Goal: Use online tool/utility: Utilize a website feature to perform a specific function

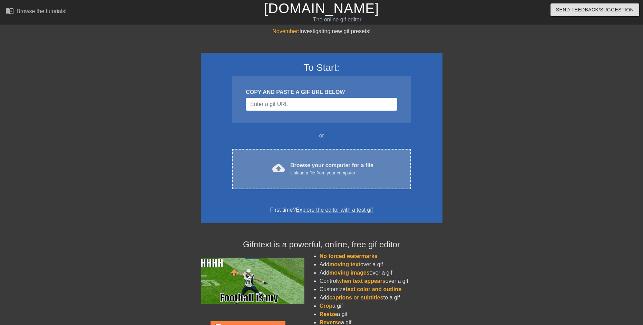
click at [288, 176] on div "cloud_upload Browse your computer for a file Upload a file from your computer" at bounding box center [321, 169] width 150 height 16
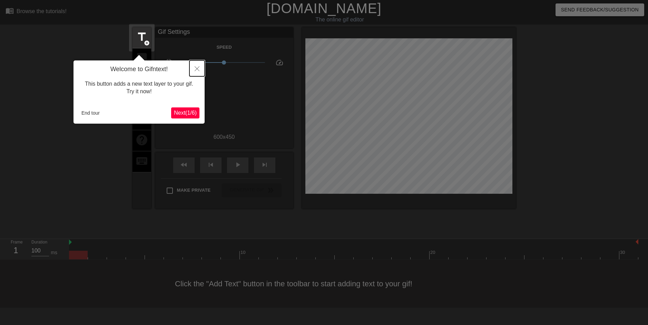
click at [202, 68] on button "Close" at bounding box center [196, 68] width 15 height 16
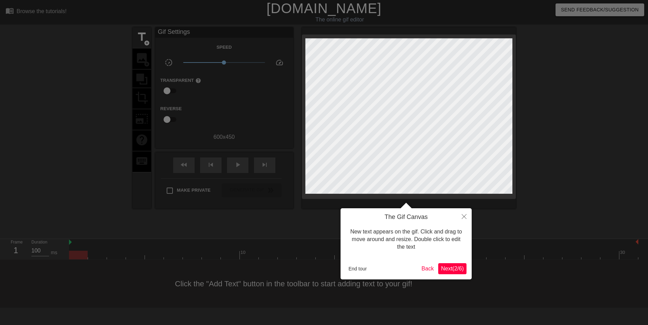
click at [456, 270] on span "Next ( 2 / 6 )" at bounding box center [452, 268] width 23 height 6
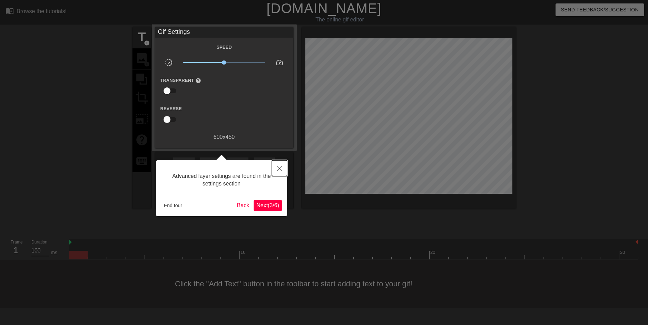
click at [281, 171] on button "Close" at bounding box center [279, 168] width 15 height 16
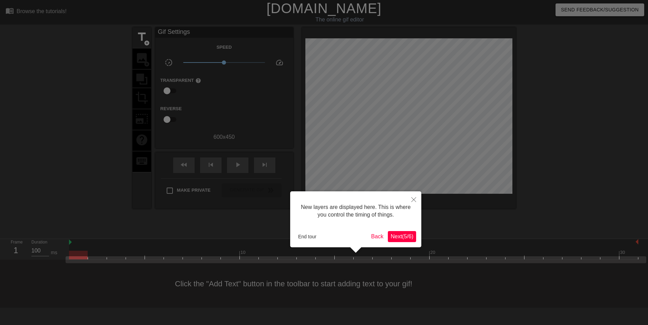
scroll to position [6, 0]
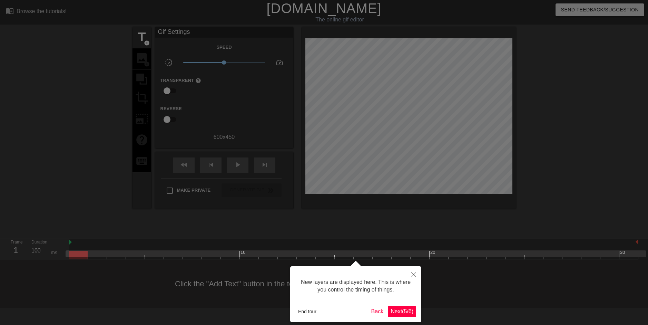
click at [403, 313] on span "Next ( 5 / 6 )" at bounding box center [402, 311] width 23 height 6
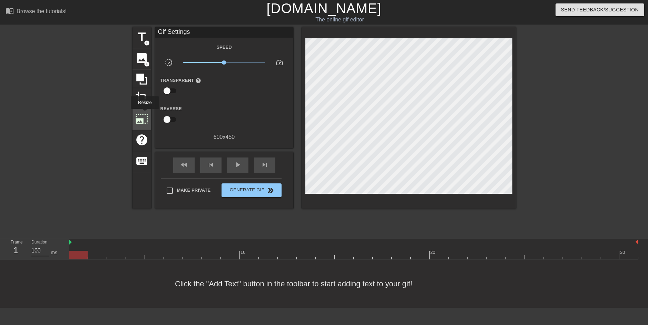
click at [144, 114] on span "photo_size_select_large" at bounding box center [141, 118] width 13 height 13
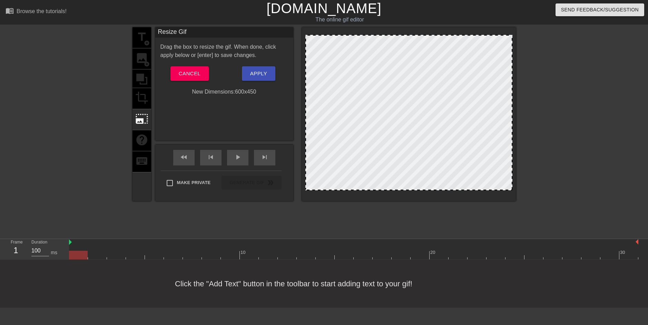
click at [145, 139] on div "title add_circle image add_circle crop photo_size_select_large help keyboard" at bounding box center [142, 114] width 19 height 174
click at [147, 164] on div "title add_circle image add_circle crop photo_size_select_large help keyboard" at bounding box center [142, 114] width 19 height 174
click at [142, 100] on div "title add_circle image add_circle crop photo_size_select_large help keyboard" at bounding box center [142, 114] width 19 height 174
click at [142, 118] on span "photo_size_select_large" at bounding box center [141, 118] width 13 height 13
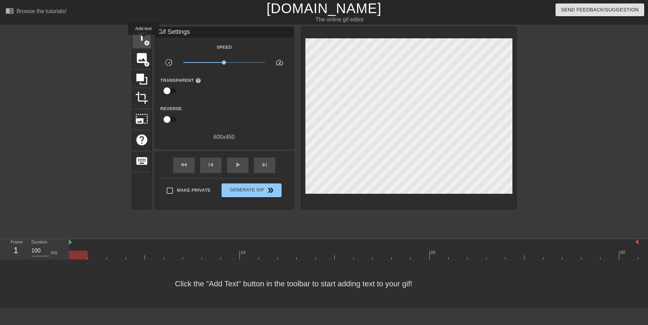
click at [144, 40] on span "add_circle" at bounding box center [147, 43] width 6 height 6
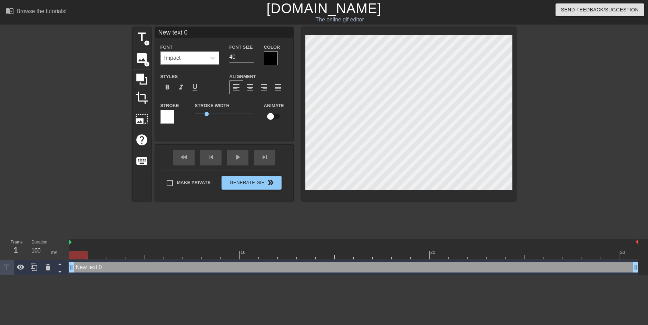
click at [196, 59] on div "Impact" at bounding box center [183, 58] width 45 height 12
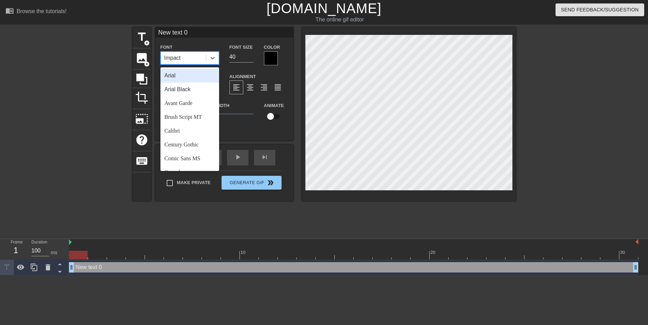
click at [196, 59] on div "Impact" at bounding box center [183, 58] width 45 height 12
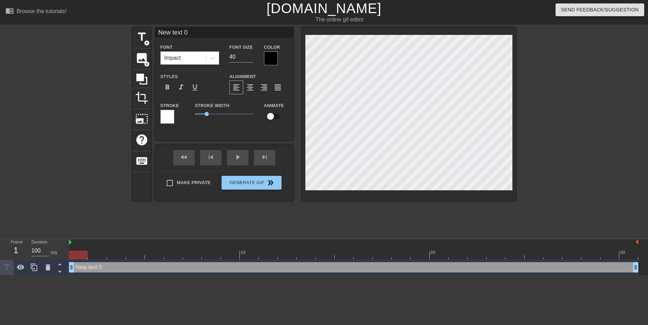
scroll to position [1, 2]
type input "N"
type textarea "N"
type input "Ni"
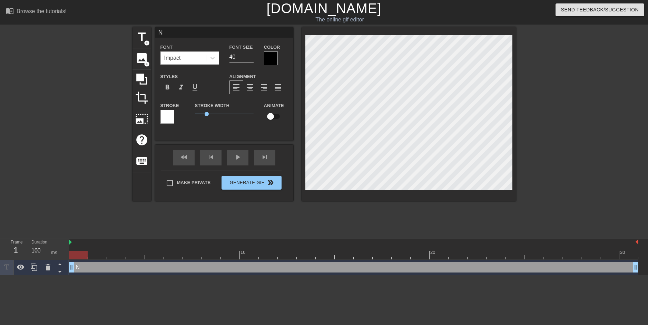
type textarea "Ni"
type input "Nic"
type textarea "Nic"
type input "[PERSON_NAME]"
type textarea "[PERSON_NAME]"
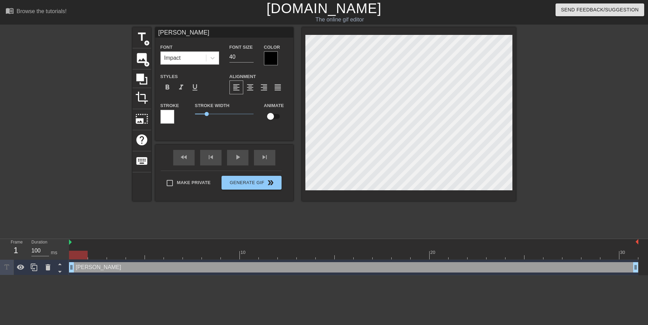
type input "Nicke"
type textarea "Nicke"
type input "[PERSON_NAME]"
type textarea "[PERSON_NAME]"
click at [201, 215] on div "title add_circle image add_circle crop photo_size_select_large help keyboard [P…" at bounding box center [324, 130] width 383 height 207
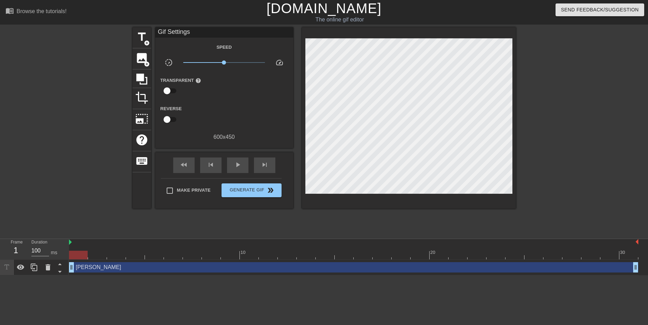
drag, startPoint x: 82, startPoint y: 256, endPoint x: 79, endPoint y: 254, distance: 4.5
click at [77, 256] on div at bounding box center [78, 255] width 19 height 9
drag, startPoint x: 86, startPoint y: 255, endPoint x: 82, endPoint y: 247, distance: 8.3
click at [82, 247] on div "10 20 30" at bounding box center [354, 249] width 570 height 20
click at [86, 275] on html "menu_book Browse the tutorials! [DOMAIN_NAME] The online gif editor Send Feedba…" at bounding box center [324, 137] width 648 height 275
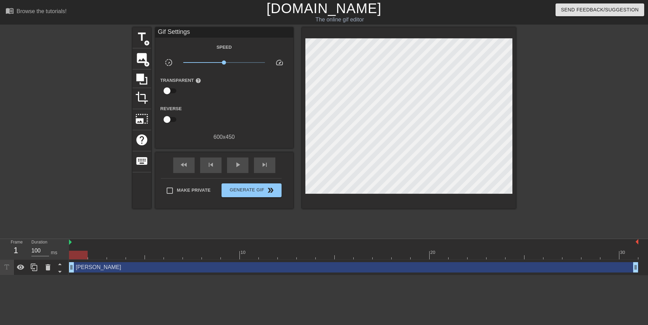
click at [62, 275] on html "menu_book Browse the tutorials! [DOMAIN_NAME] The online gif editor Send Feedba…" at bounding box center [324, 137] width 648 height 275
drag, startPoint x: 62, startPoint y: 282, endPoint x: 51, endPoint y: 294, distance: 16.4
click at [51, 275] on html "menu_book Browse the tutorials! [DOMAIN_NAME] The online gif editor Send Feedba…" at bounding box center [324, 137] width 648 height 275
click at [140, 36] on span "title" at bounding box center [141, 36] width 13 height 13
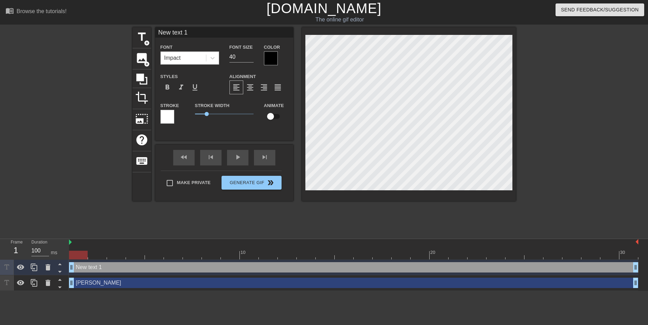
click at [183, 56] on div "Impact" at bounding box center [183, 58] width 45 height 12
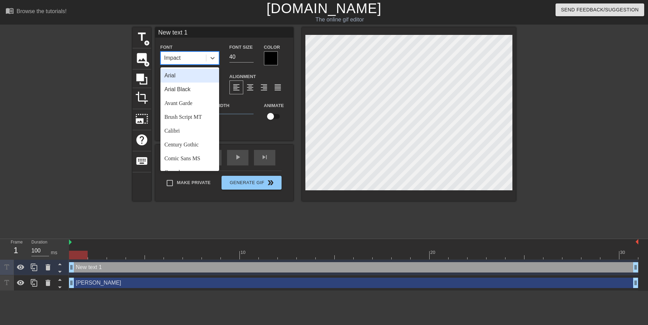
click at [183, 56] on div "Impact" at bounding box center [183, 58] width 45 height 12
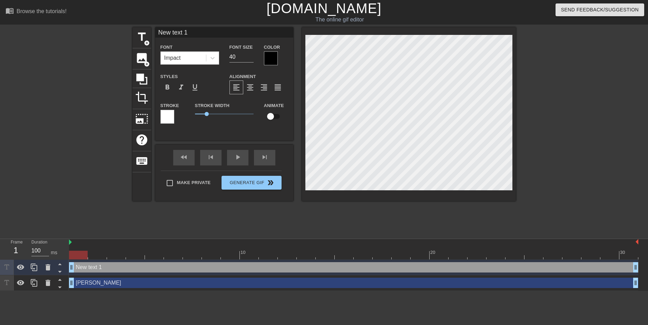
scroll to position [1, 2]
type input "A"
type textarea "AI"
type input "AI"
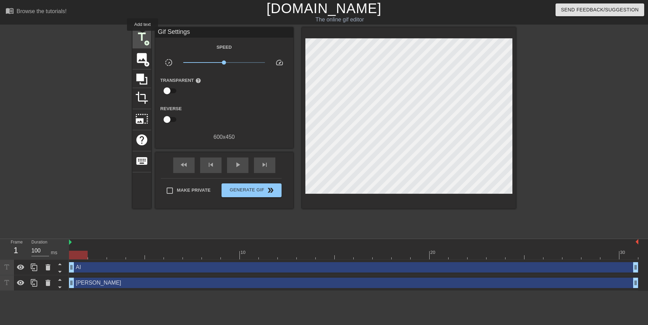
click at [143, 36] on span "title" at bounding box center [141, 36] width 13 height 13
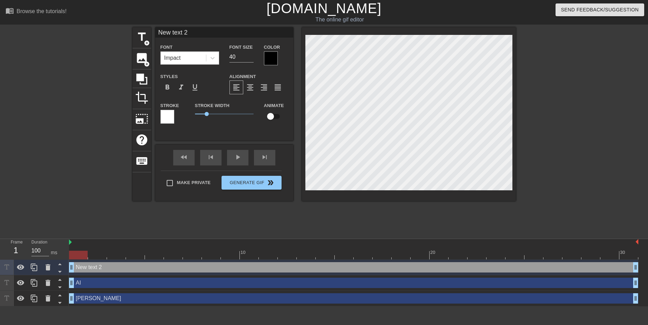
scroll to position [1, 1]
type input "A"
type textarea "Al"
type input "Ala"
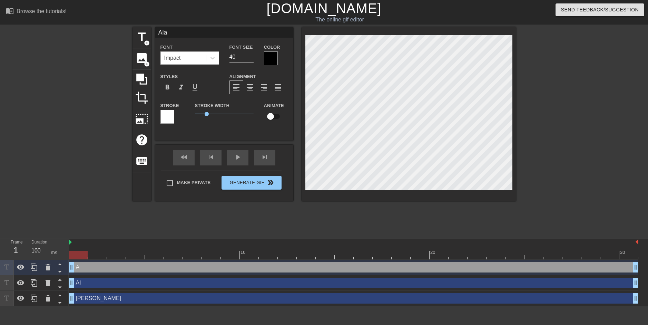
type textarea "[PERSON_NAME]"
type input "[PERSON_NAME]"
type textarea "[PERSON_NAME]"
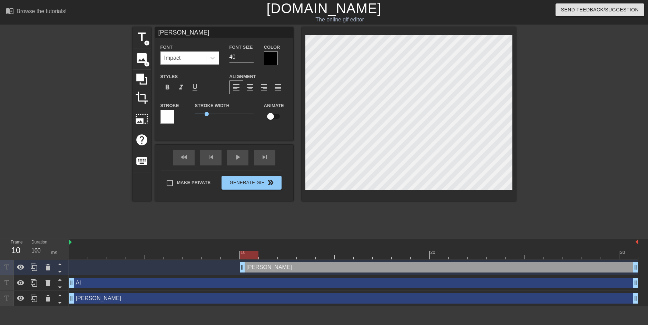
drag, startPoint x: 72, startPoint y: 266, endPoint x: 243, endPoint y: 264, distance: 170.2
drag, startPoint x: 246, startPoint y: 258, endPoint x: 439, endPoint y: 257, distance: 192.9
click at [439, 257] on div at bounding box center [439, 255] width 19 height 9
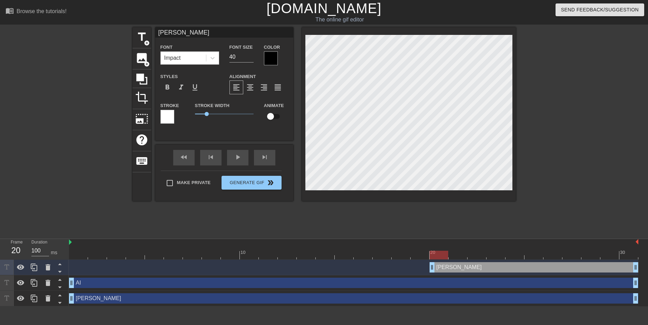
drag, startPoint x: 244, startPoint y: 264, endPoint x: 438, endPoint y: 259, distance: 194.1
click at [438, 259] on div "10 20 30 Alano drag_handle drag_handle AI drag_handle drag_handle [PERSON_NAME]…" at bounding box center [358, 272] width 579 height 67
click at [265, 185] on span "Generate Gif double_arrow" at bounding box center [251, 182] width 54 height 8
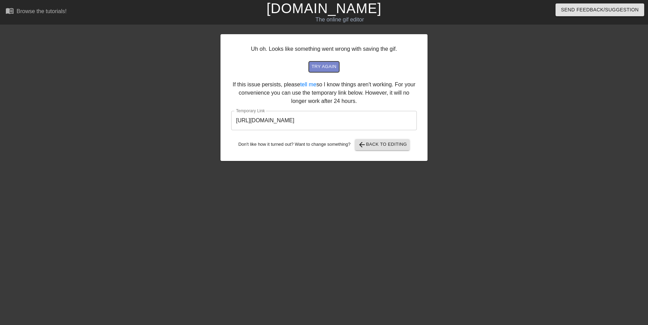
click at [325, 68] on span "try again" at bounding box center [324, 67] width 25 height 8
click at [357, 129] on input "[URL][DOMAIN_NAME]" at bounding box center [324, 120] width 186 height 19
click at [328, 66] on span "try again" at bounding box center [324, 67] width 25 height 8
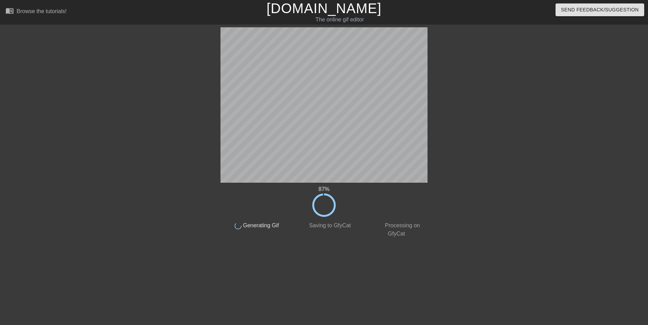
click at [467, 214] on div at bounding box center [488, 130] width 104 height 207
